Goal: Check status: Check status

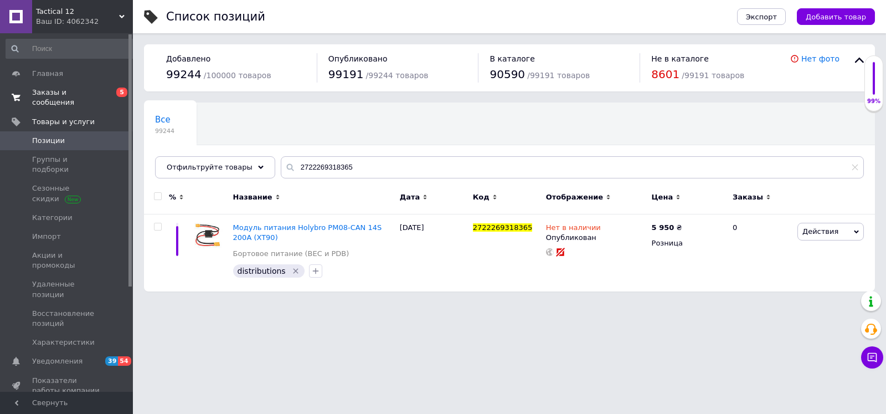
click at [91, 95] on span "Заказы и сообщения" at bounding box center [67, 97] width 70 height 20
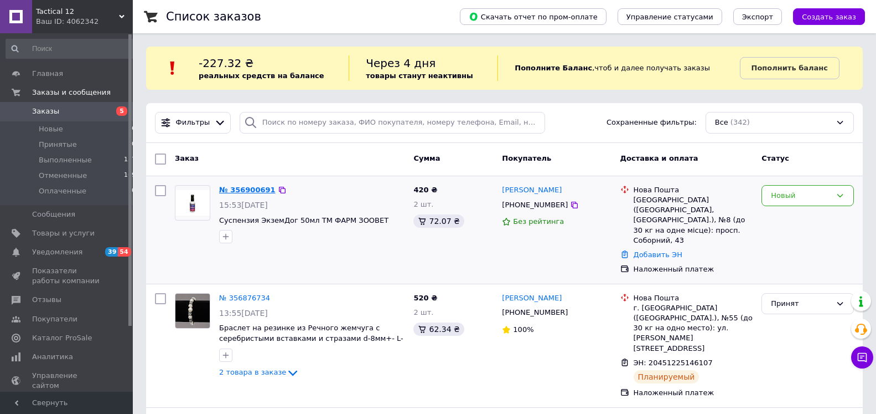
click at [244, 193] on link "№ 356900691" at bounding box center [247, 189] width 56 height 8
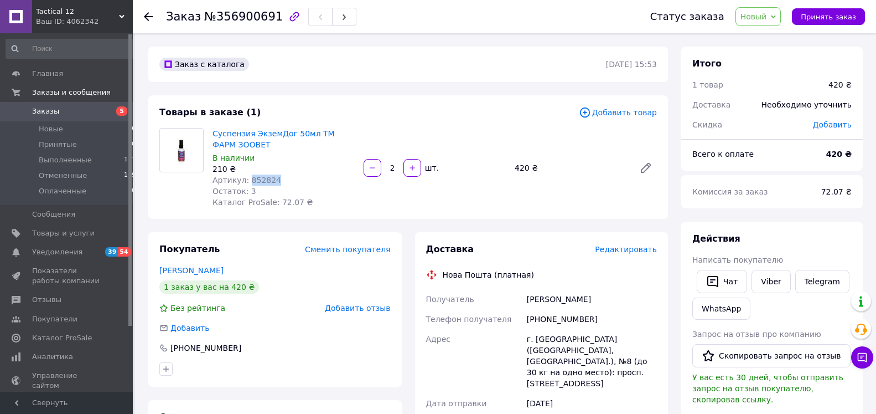
drag, startPoint x: 275, startPoint y: 179, endPoint x: 247, endPoint y: 182, distance: 28.4
click at [247, 182] on div "Артикул: 852824" at bounding box center [284, 179] width 142 height 11
copy span "852824"
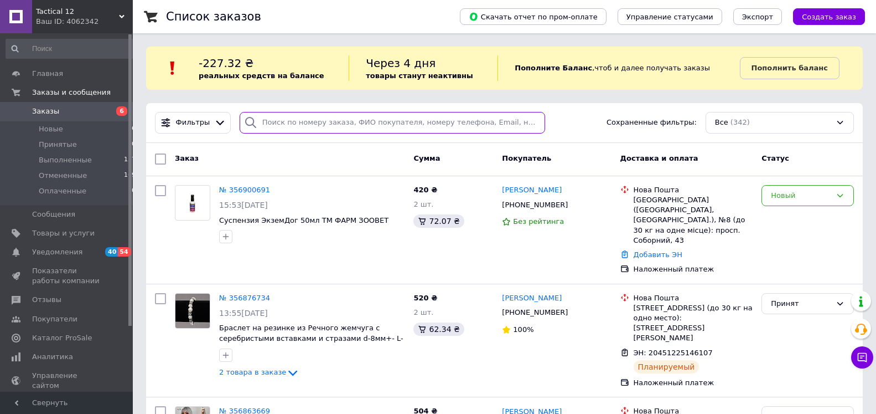
click at [278, 124] on input "search" at bounding box center [393, 123] width 306 height 22
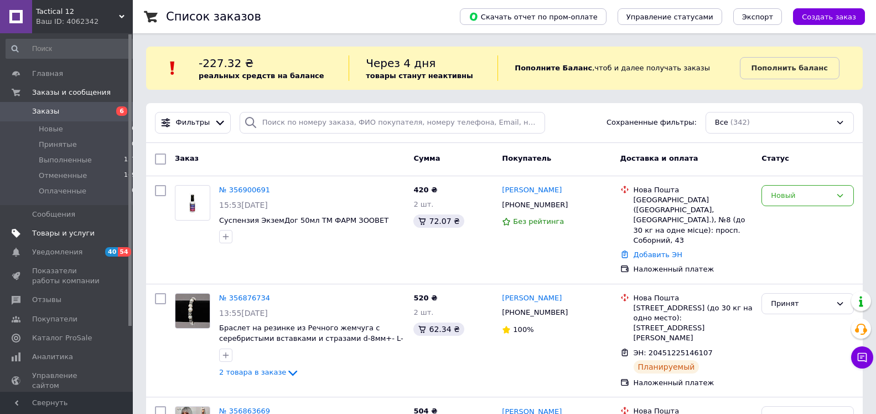
click at [76, 232] on span "Товары и услуги" at bounding box center [63, 233] width 63 height 10
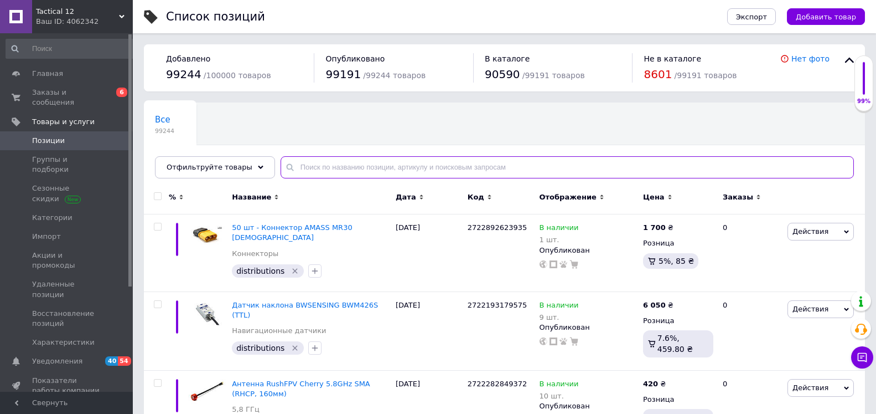
click at [293, 168] on input "text" at bounding box center [568, 167] width 574 height 22
paste input "852824"
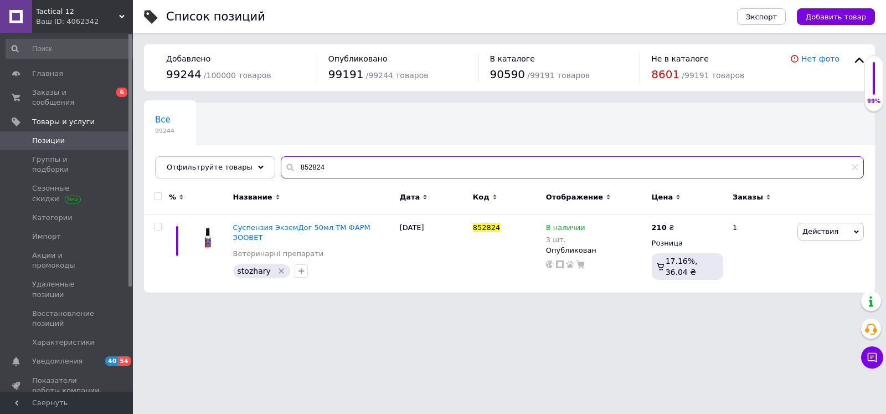
type input "852824"
